Goal: Task Accomplishment & Management: Complete application form

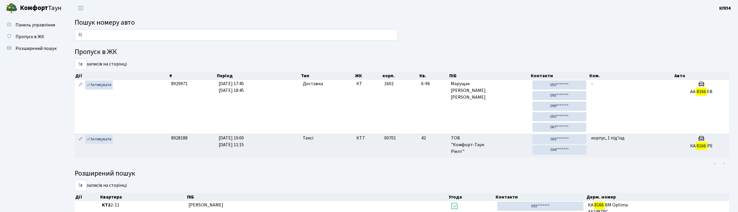
type input "8"
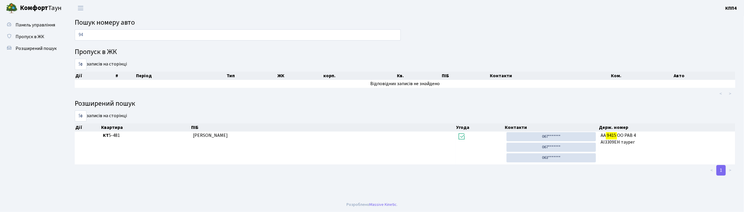
type input "9"
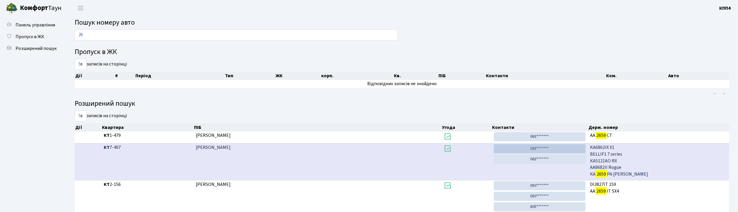
type input "2"
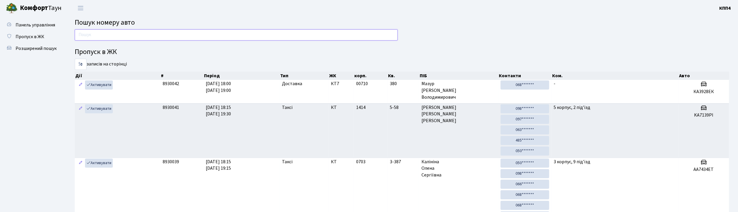
click at [139, 37] on input "text" at bounding box center [236, 34] width 323 height 11
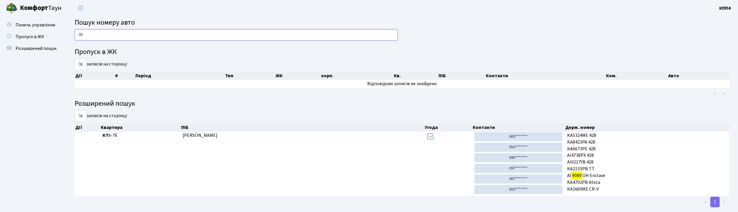
type input "9"
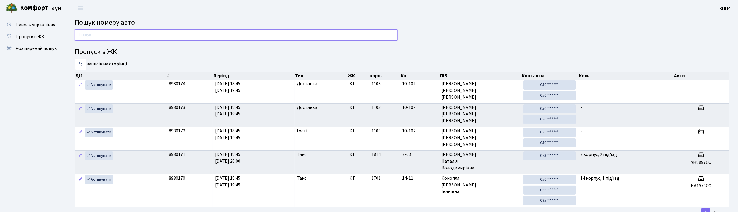
drag, startPoint x: 139, startPoint y: 33, endPoint x: 140, endPoint y: 28, distance: 4.8
click at [139, 33] on input "text" at bounding box center [236, 34] width 323 height 11
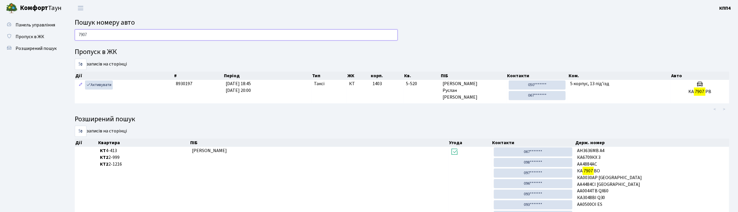
click at [114, 31] on input "7907" at bounding box center [236, 34] width 323 height 11
type input "7"
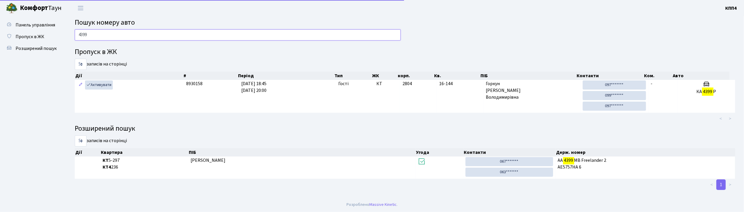
type input "4399"
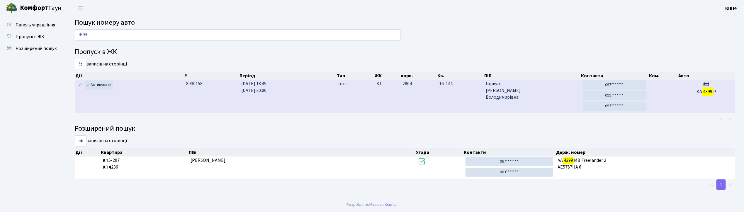
click at [670, 89] on td "-" at bounding box center [663, 96] width 29 height 33
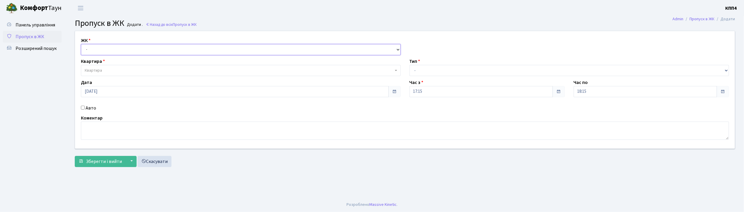
click at [115, 48] on select "- КТ, вул. Регенераторна, 4 КТ2, просп. Соборності, 17 КТ3, вул. Березнева, 16 …" at bounding box center [241, 49] width 320 height 11
click at [50, 100] on ul "Панель управління Пропуск в ЖК Розширений пошук" at bounding box center [32, 106] width 59 height 175
click at [82, 108] on input "Авто" at bounding box center [83, 108] width 4 height 4
checkbox input "true"
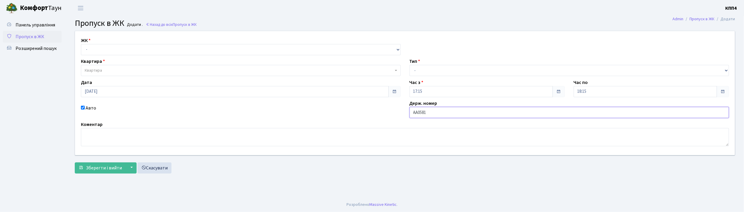
type input "АА0581ZА"
click at [142, 51] on select "- КТ, вул. Регенераторна, 4 КТ2, просп. Соборності, 17 КТ3, вул. Березнева, 16 …" at bounding box center [241, 49] width 320 height 11
select select "271"
click at [81, 44] on select "- КТ, вул. Регенераторна, 4 КТ2, просп. Соборності, 17 КТ3, вул. Березнева, 16 …" at bounding box center [241, 49] width 320 height 11
select select
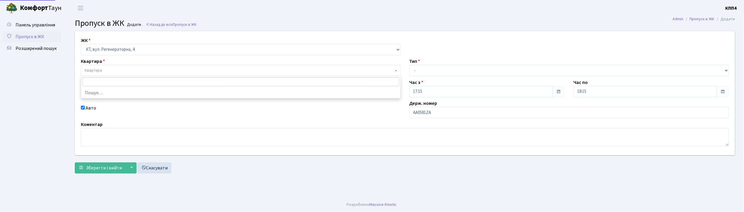
click at [126, 73] on span "Квартира" at bounding box center [239, 70] width 309 height 6
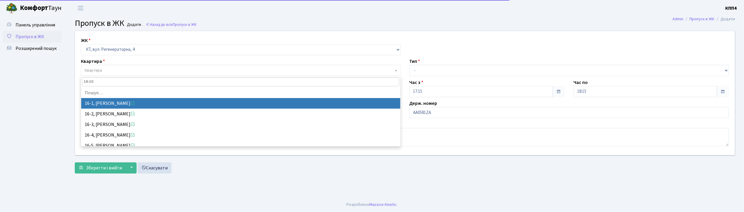
type input "16-100"
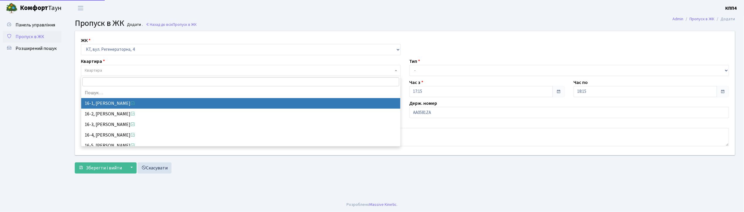
select select "8562"
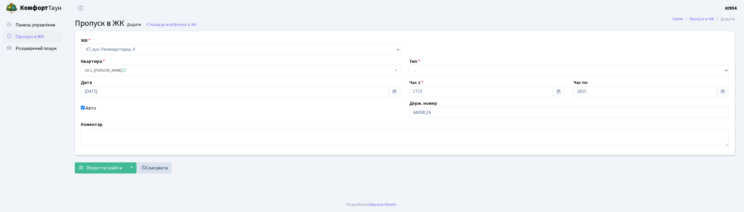
click at [130, 70] on span "16-1, Петросян Арсен Павлович" at bounding box center [239, 70] width 309 height 6
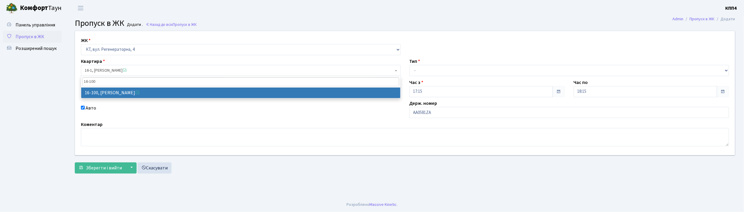
type input "16-100"
select select "8661"
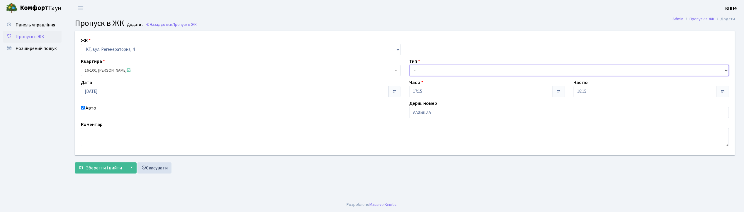
click at [431, 69] on select "- Доставка Таксі Гості Сервіс" at bounding box center [570, 70] width 320 height 11
select select "2"
click at [410, 65] on select "- Доставка Таксі Гості Сервіс" at bounding box center [570, 70] width 320 height 11
click at [106, 168] on span "Зберегти і вийти" at bounding box center [104, 168] width 36 height 6
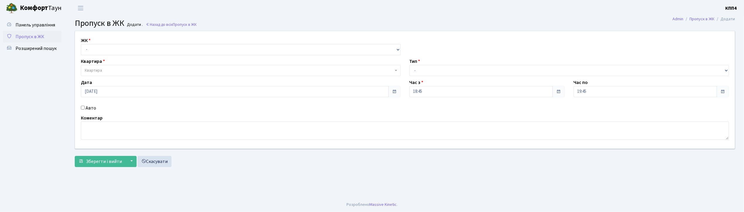
click at [82, 108] on input "Авто" at bounding box center [83, 108] width 4 height 4
checkbox input "true"
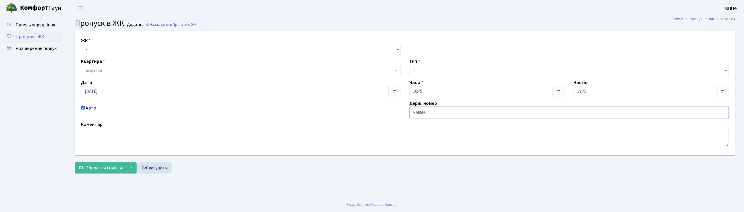
type input "КА8566ІН"
click at [431, 64] on div "Тип - Доставка Таксі Гості Сервіс" at bounding box center [569, 67] width 329 height 18
click at [431, 67] on select "- Доставка Таксі Гості Сервіс" at bounding box center [570, 70] width 320 height 11
select select "3"
click at [410, 65] on select "- Доставка Таксі Гості Сервіс" at bounding box center [570, 70] width 320 height 11
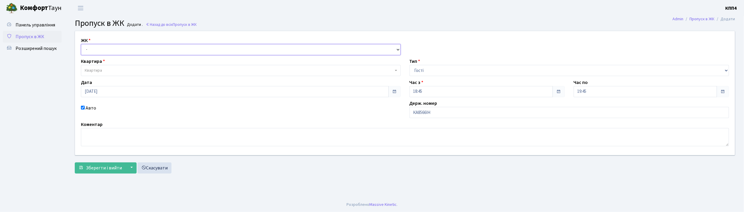
drag, startPoint x: 174, startPoint y: 48, endPoint x: 174, endPoint y: 52, distance: 3.2
click at [174, 48] on select "- КТ, вул. Регенераторна, 4 КТ2, просп. Соборності, 17 КТ3, вул. Березнева, 16 …" at bounding box center [241, 49] width 320 height 11
select select "271"
click at [81, 44] on select "- КТ, вул. Регенераторна, 4 КТ2, просп. Соборності, 17 КТ3, вул. Березнева, 16 …" at bounding box center [241, 49] width 320 height 11
select select
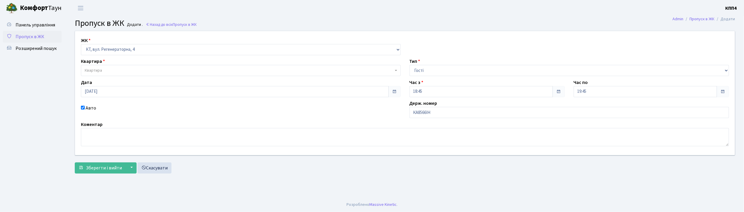
click at [166, 70] on span "Квартира" at bounding box center [239, 70] width 309 height 6
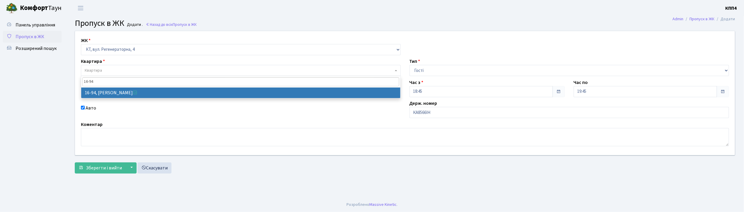
type input "16-94"
select select "8655"
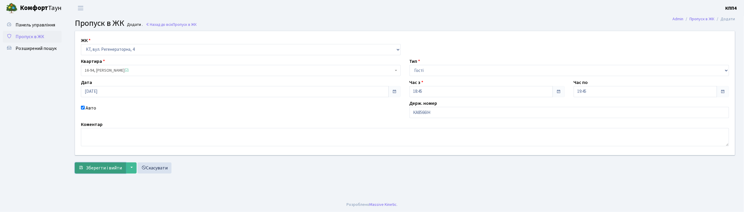
click at [99, 167] on span "Зберегти і вийти" at bounding box center [104, 168] width 36 height 6
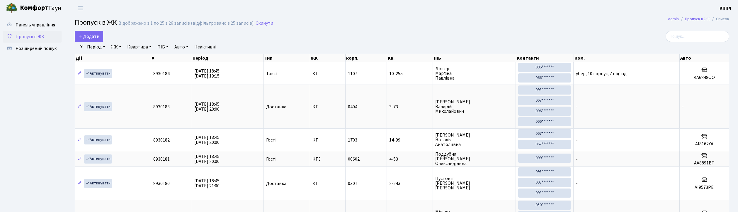
select select "25"
click at [691, 41] on input "search" at bounding box center [698, 36] width 64 height 11
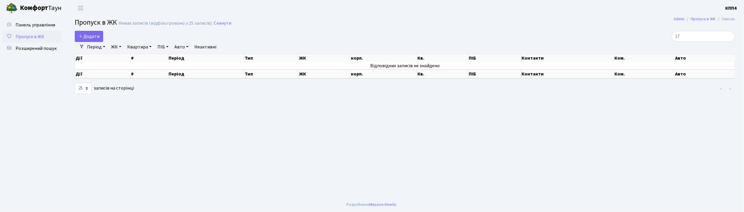
type input "1"
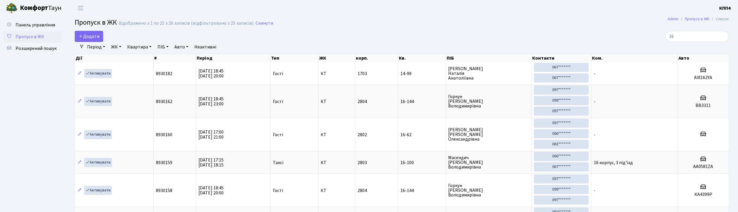
type input "1"
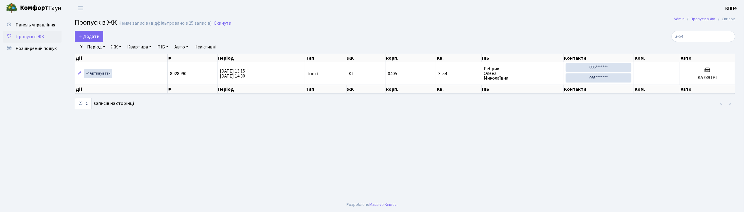
type input "3-54"
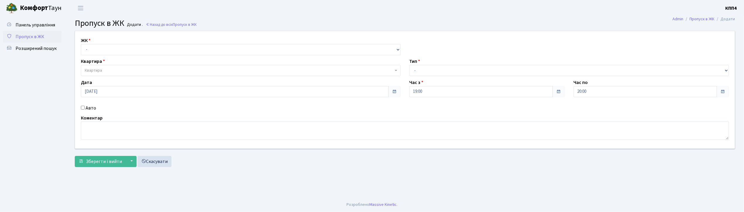
click at [82, 107] on input "Авто" at bounding box center [83, 108] width 4 height 4
checkbox input "true"
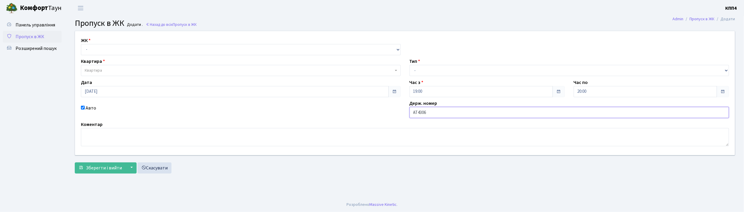
type input "АТ4306НТ"
drag, startPoint x: 183, startPoint y: 50, endPoint x: 183, endPoint y: 53, distance: 3.8
click at [183, 50] on select "- КТ, вул. Регенераторна, 4 КТ2, просп. Соборності, 17 КТ3, вул. Березнева, 16 …" at bounding box center [241, 49] width 320 height 11
select select "271"
click at [81, 44] on select "- КТ, вул. Регенераторна, 4 КТ2, просп. Соборності, 17 КТ3, вул. Березнева, 16 …" at bounding box center [241, 49] width 320 height 11
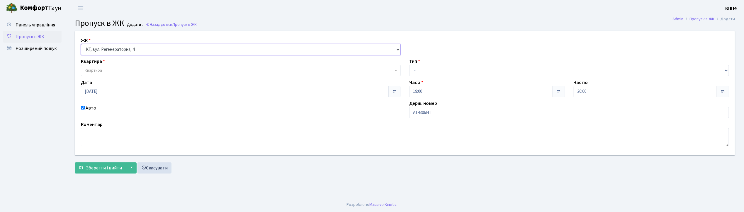
select select
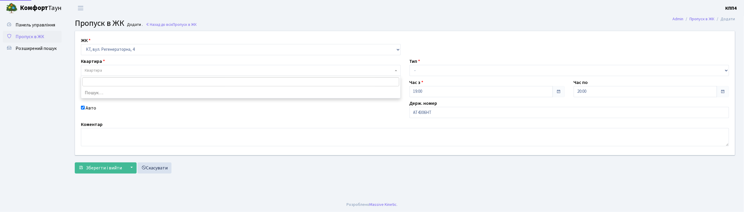
click at [178, 70] on span "Квартира" at bounding box center [239, 70] width 309 height 6
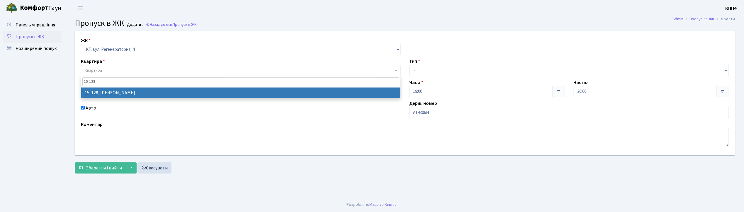
type input "15-128"
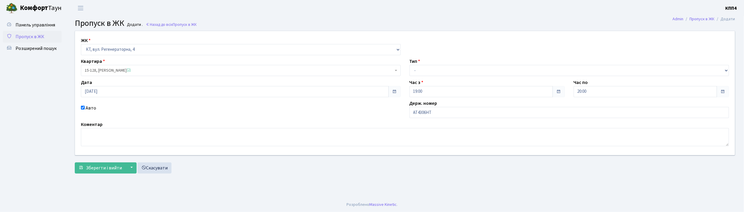
select select "8903"
drag, startPoint x: 447, startPoint y: 67, endPoint x: 446, endPoint y: 74, distance: 6.9
click at [447, 67] on select "- Доставка Таксі Гості Сервіс" at bounding box center [570, 70] width 320 height 11
select select "2"
click at [410, 65] on select "- Доставка Таксі Гості Сервіс" at bounding box center [570, 70] width 320 height 11
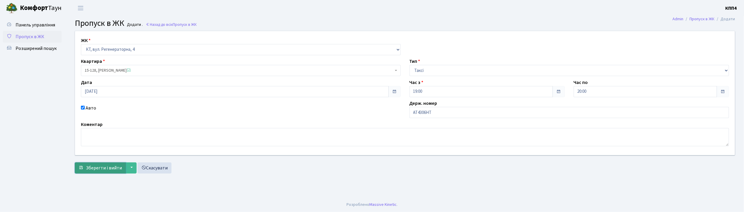
click at [111, 167] on span "Зберегти і вийти" at bounding box center [104, 168] width 36 height 6
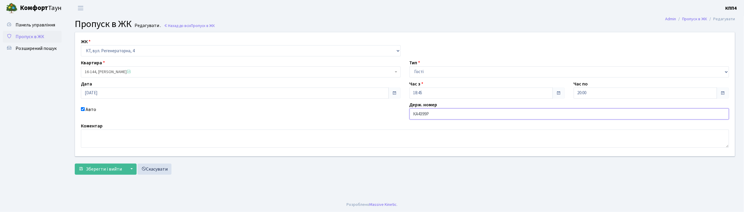
click at [436, 114] on input "КА4399Р" at bounding box center [570, 113] width 320 height 11
type input "КА4399РС"
click at [110, 171] on span "Зберегти і вийти" at bounding box center [104, 169] width 36 height 6
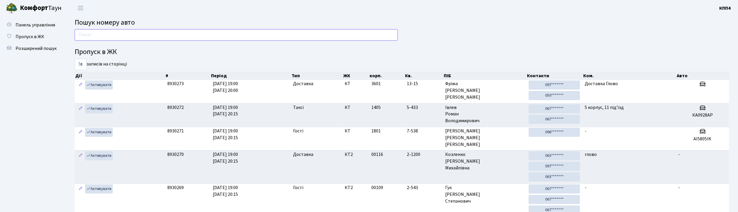
click at [179, 37] on input "text" at bounding box center [236, 34] width 323 height 11
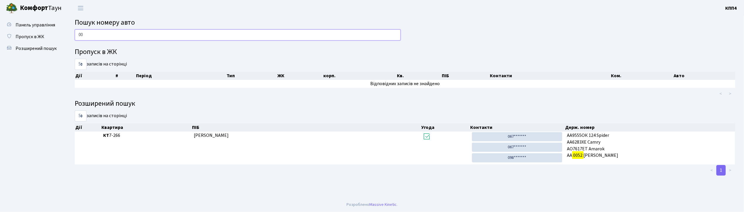
type input "0"
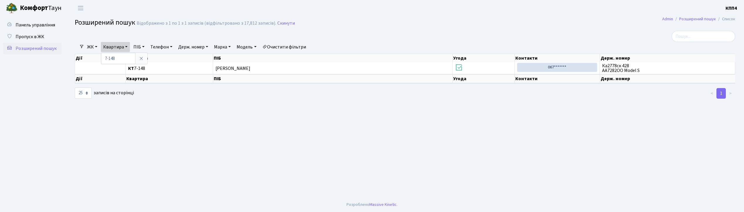
select select "25"
click at [39, 37] on span "Пропуск в ЖК" at bounding box center [30, 36] width 29 height 6
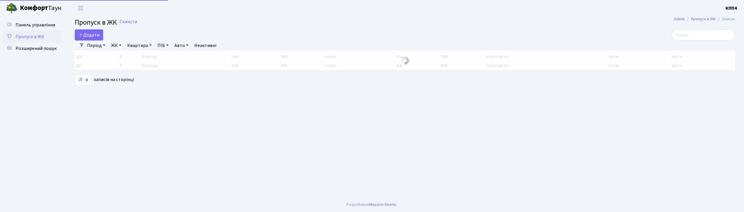
select select "25"
click at [85, 34] on span "Додати" at bounding box center [89, 35] width 21 height 6
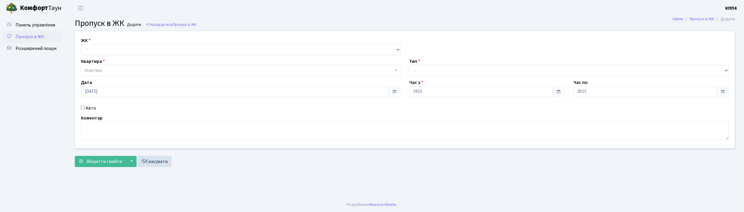
click at [83, 107] on input "Авто" at bounding box center [83, 108] width 4 height 4
checkbox input "true"
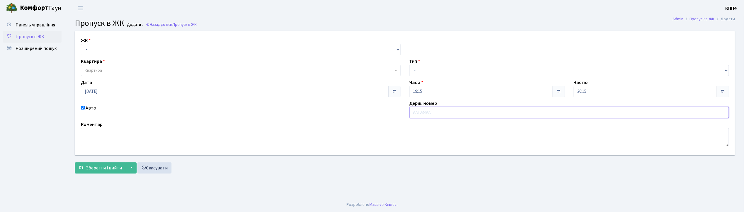
click at [428, 112] on input "text" at bounding box center [570, 112] width 320 height 11
type input "КА3814ІР"
click at [102, 50] on select "- КТ, вул. Регенераторна, 4 КТ2, просп. Соборності, 17 КТ3, вул. Березнева, 16 …" at bounding box center [241, 49] width 320 height 11
select select "271"
click at [81, 44] on select "- КТ, вул. Регенераторна, 4 КТ2, просп. Соборності, 17 КТ3, вул. Березнева, 16 …" at bounding box center [241, 49] width 320 height 11
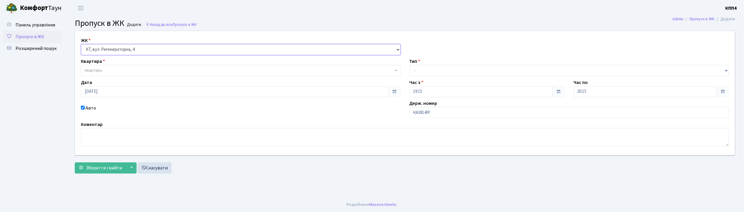
select select
click at [101, 74] on span "Квартира" at bounding box center [241, 70] width 320 height 11
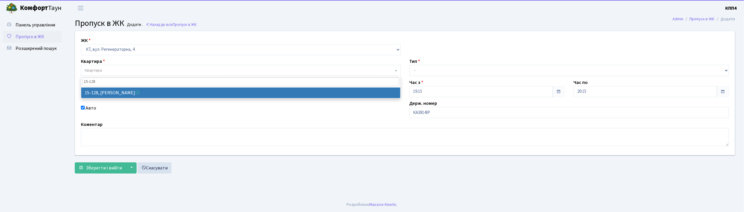
type input "15-128"
select select "8903"
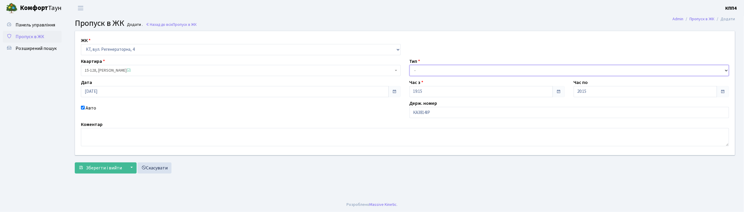
click at [433, 69] on select "- Доставка Таксі Гості Сервіс" at bounding box center [570, 70] width 320 height 11
select select "2"
click at [410, 65] on select "- Доставка Таксі Гості Сервіс" at bounding box center [570, 70] width 320 height 11
click at [113, 167] on span "Зберегти і вийти" at bounding box center [104, 168] width 36 height 6
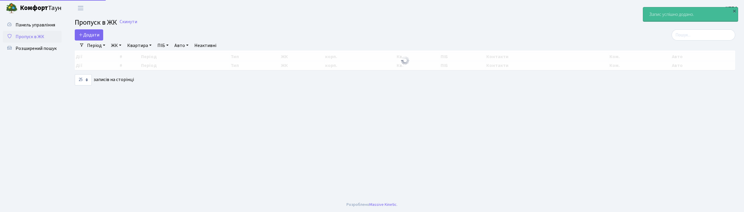
select select "25"
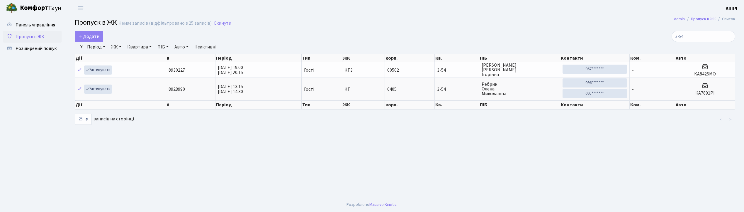
select select "25"
click at [704, 38] on input "3-54" at bounding box center [704, 36] width 64 height 11
type input "3"
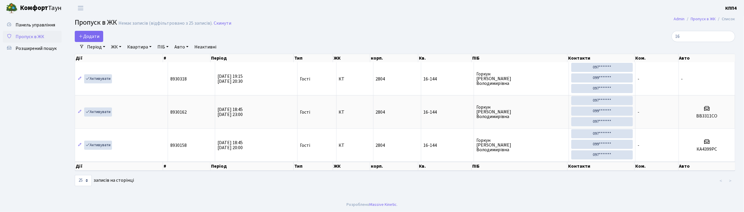
type input "1"
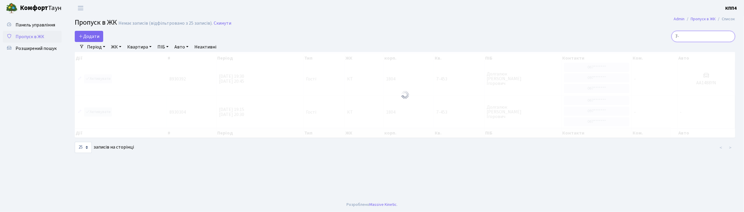
type input "7"
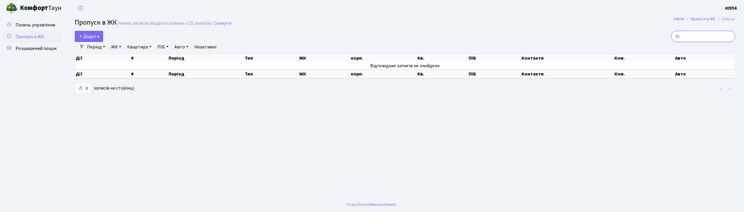
type input "1"
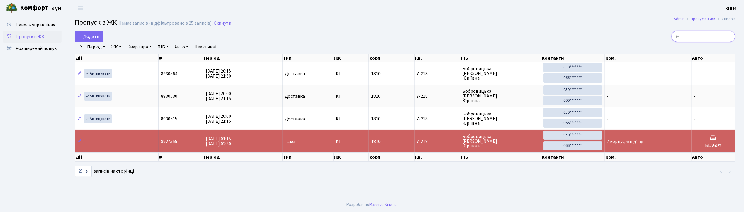
type input "7"
